Goal: Task Accomplishment & Management: Complete application form

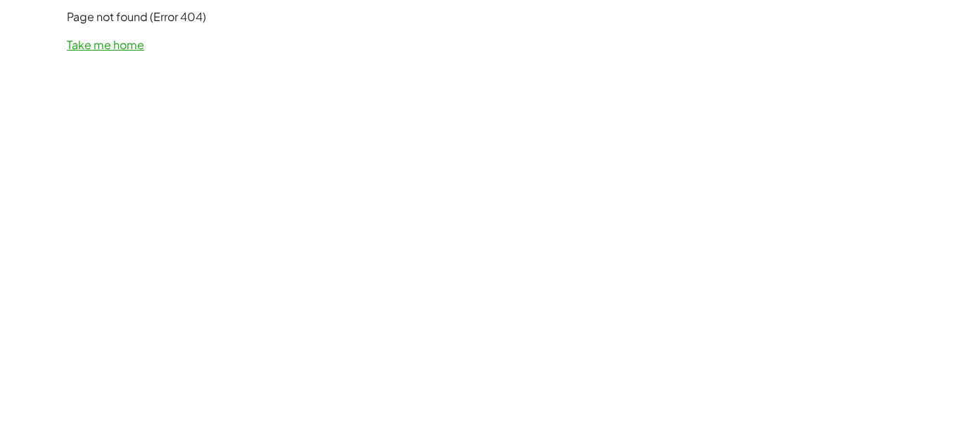
click at [112, 46] on link "Take me home" at bounding box center [105, 44] width 77 height 15
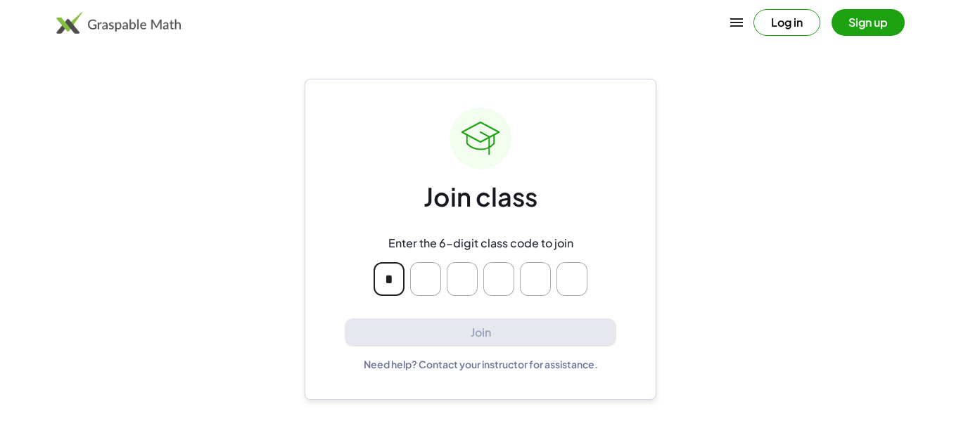
type input "*"
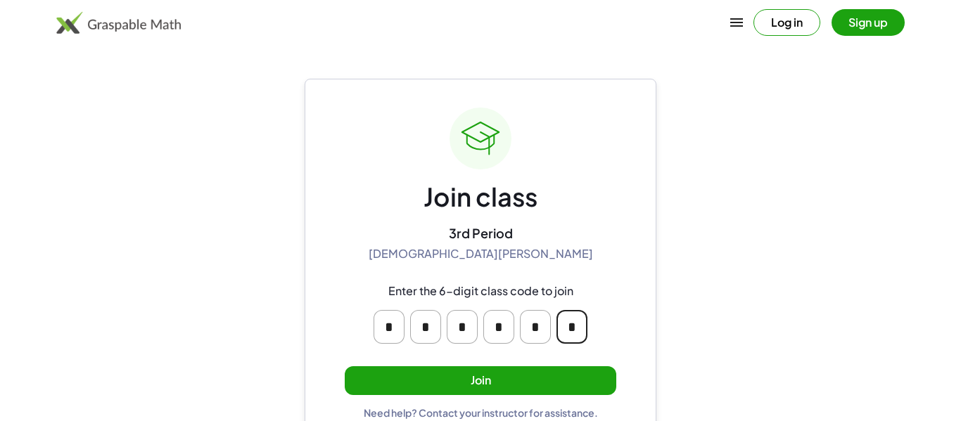
type input "*"
click at [508, 373] on button "Join" at bounding box center [481, 381] width 272 height 29
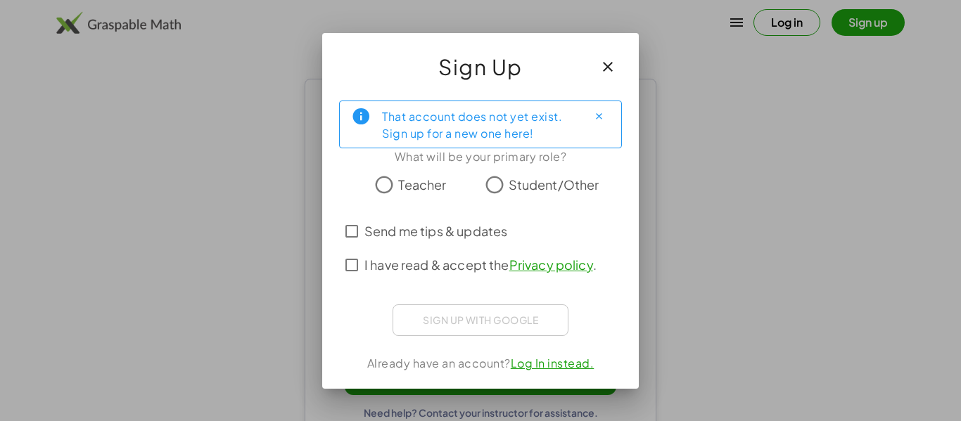
click at [544, 188] on span "Student/Other" at bounding box center [554, 184] width 91 height 19
click at [438, 274] on label "I have read & accept the Privacy policy ." at bounding box center [480, 265] width 232 height 34
